Goal: Find specific page/section: Find specific page/section

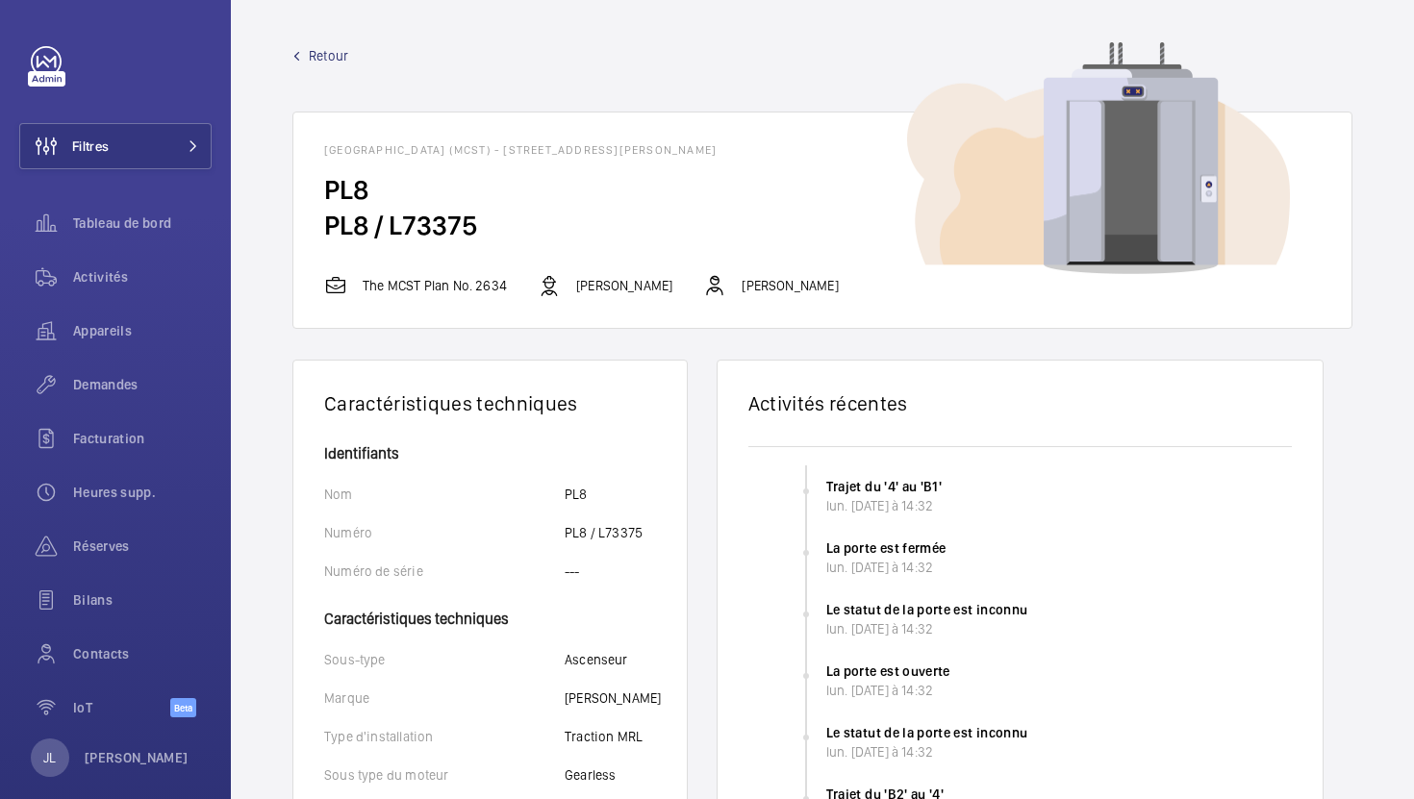
click at [319, 56] on span "Retour" at bounding box center [328, 55] width 39 height 19
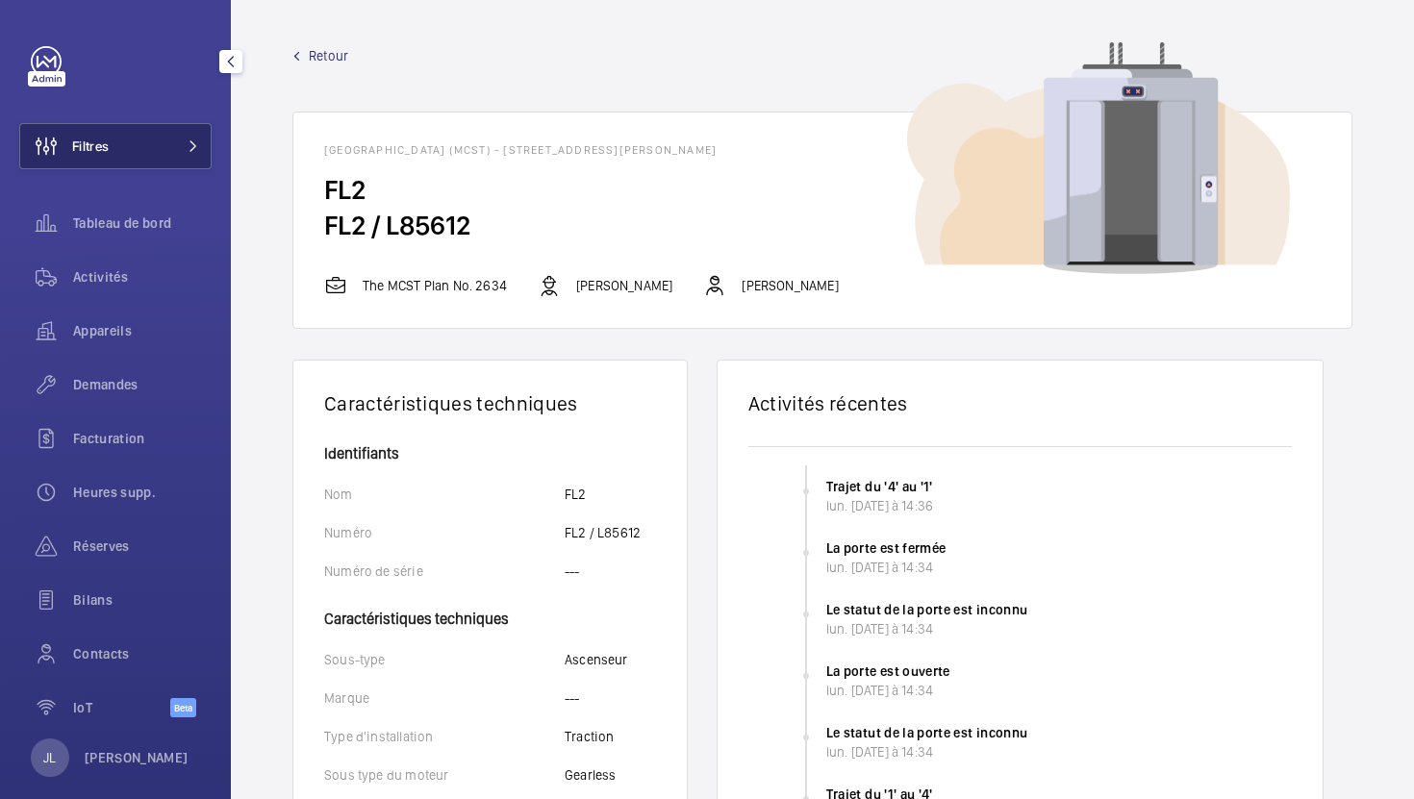
click at [163, 131] on button "Filtres" at bounding box center [115, 146] width 192 height 46
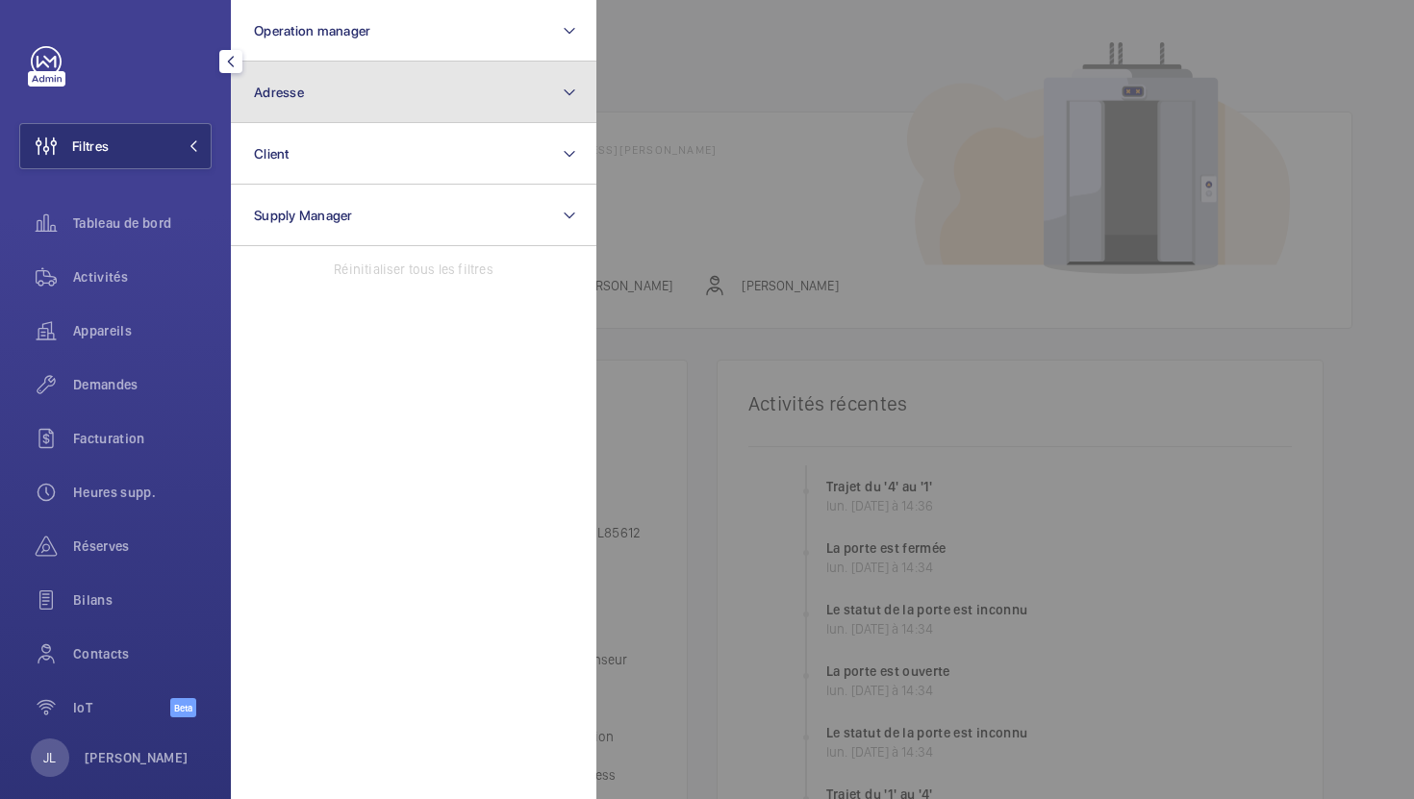
click at [323, 96] on button "Adresse" at bounding box center [414, 93] width 366 height 62
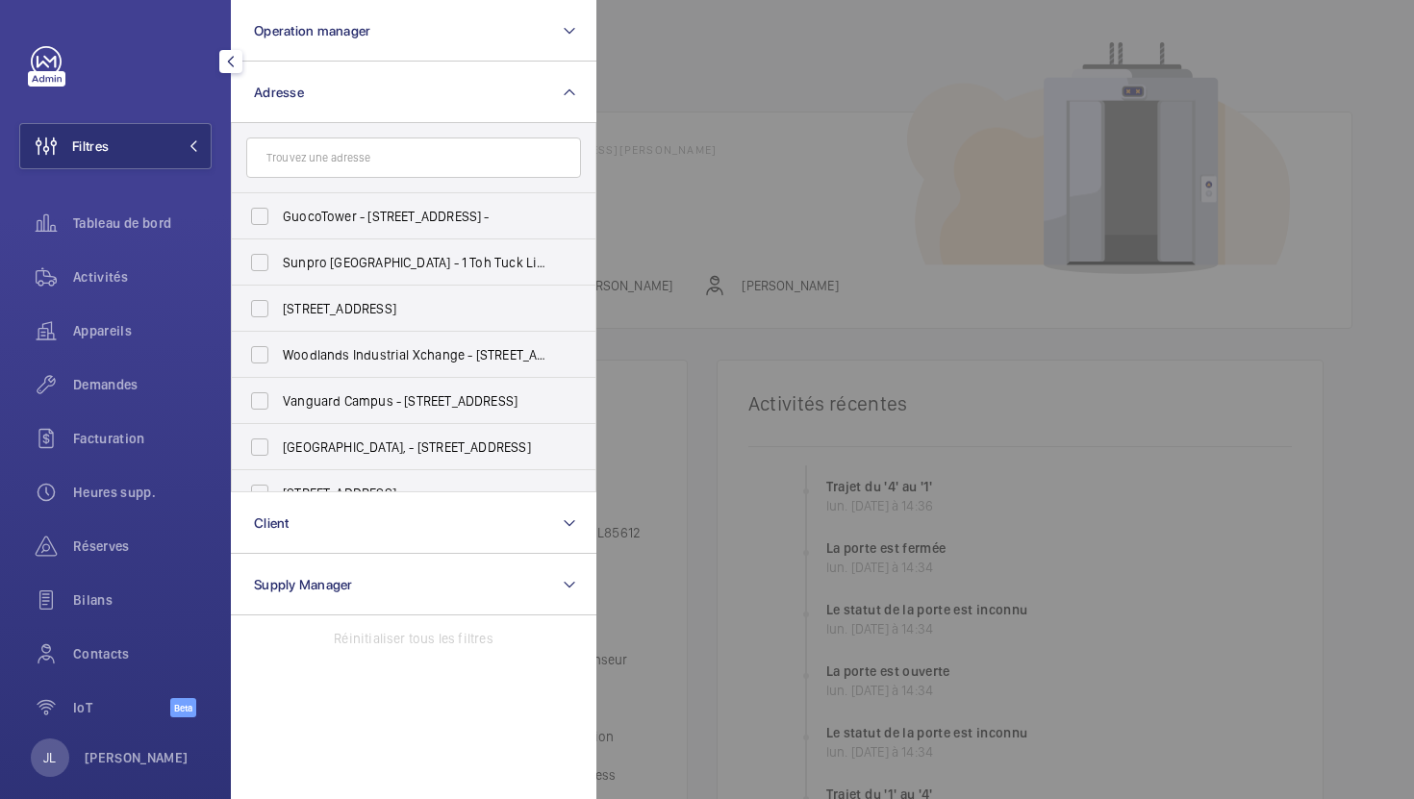
click at [372, 155] on input "text" at bounding box center [413, 158] width 335 height 40
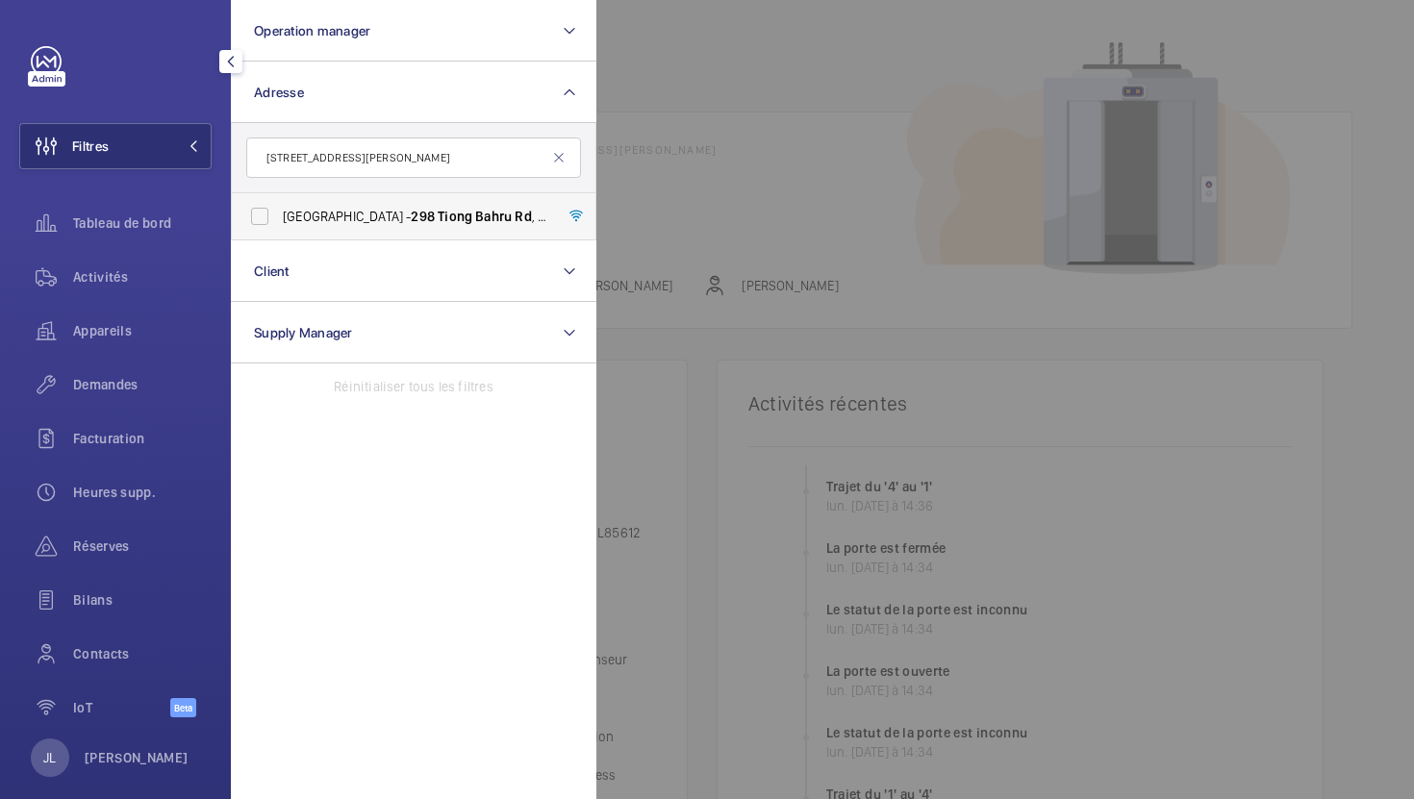
type input "[STREET_ADDRESS][PERSON_NAME]"
click at [316, 215] on span "Central Plaza - 298 Tiong Bahru Rd , SINGAPORE 168730" at bounding box center [415, 216] width 265 height 19
click at [279, 215] on input "Central Plaza - 298 Tiong Bahru Rd , SINGAPORE 168730" at bounding box center [259, 216] width 38 height 38
checkbox input "true"
